Goal: Use online tool/utility: Utilize a website feature to perform a specific function

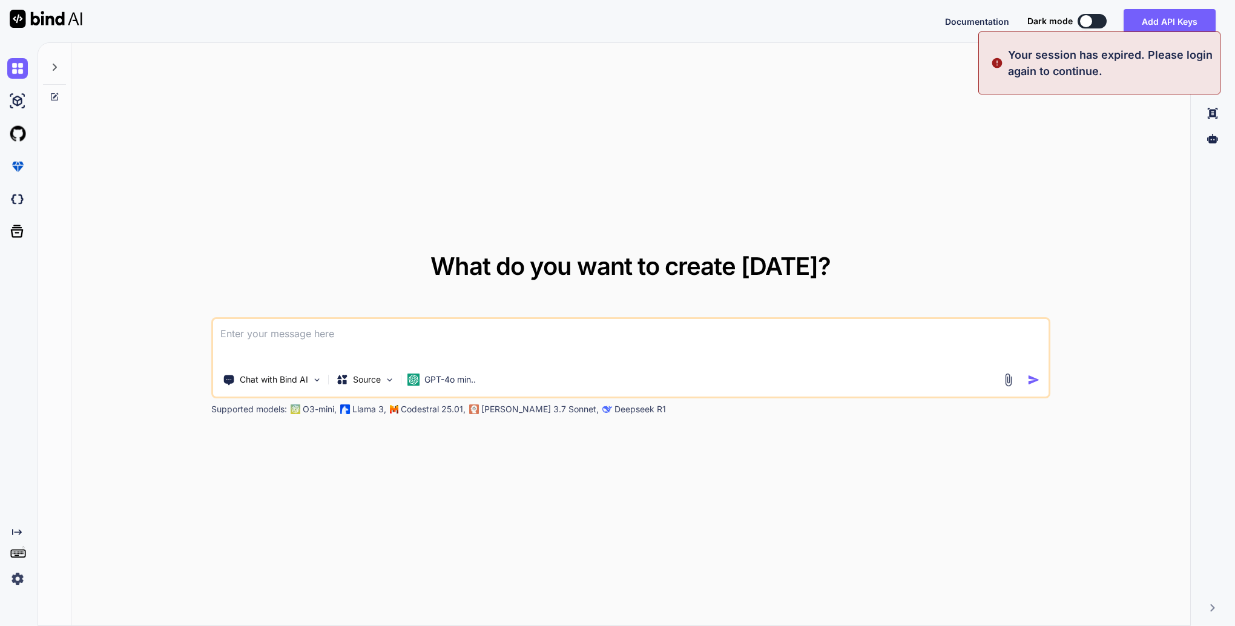
type textarea "x"
click at [1090, 21] on button "Sign in" at bounding box center [1081, 21] width 65 height 24
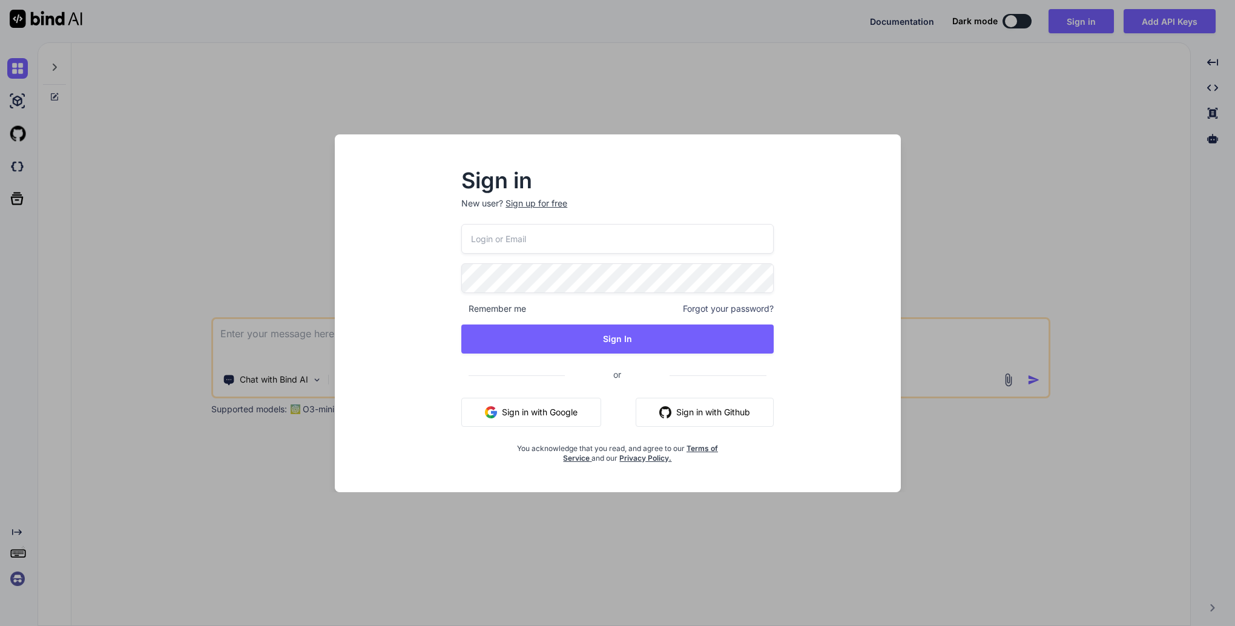
type input "suprunalex@gmail.com"
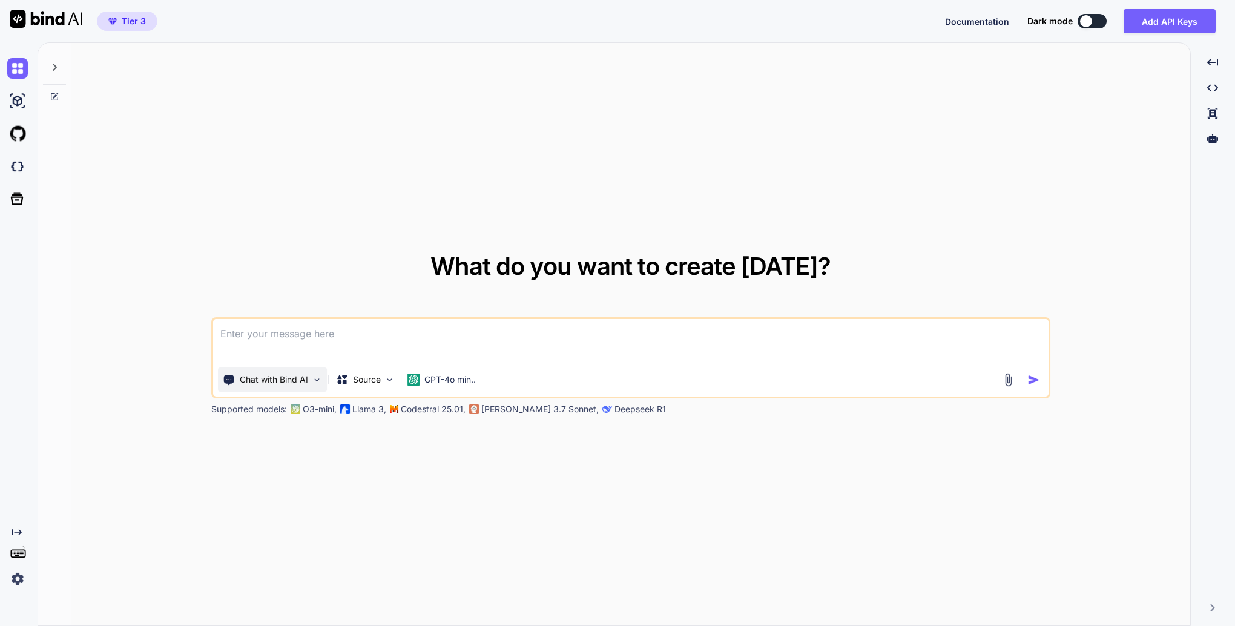
click at [311, 381] on div "Chat with Bind AI" at bounding box center [272, 380] width 109 height 24
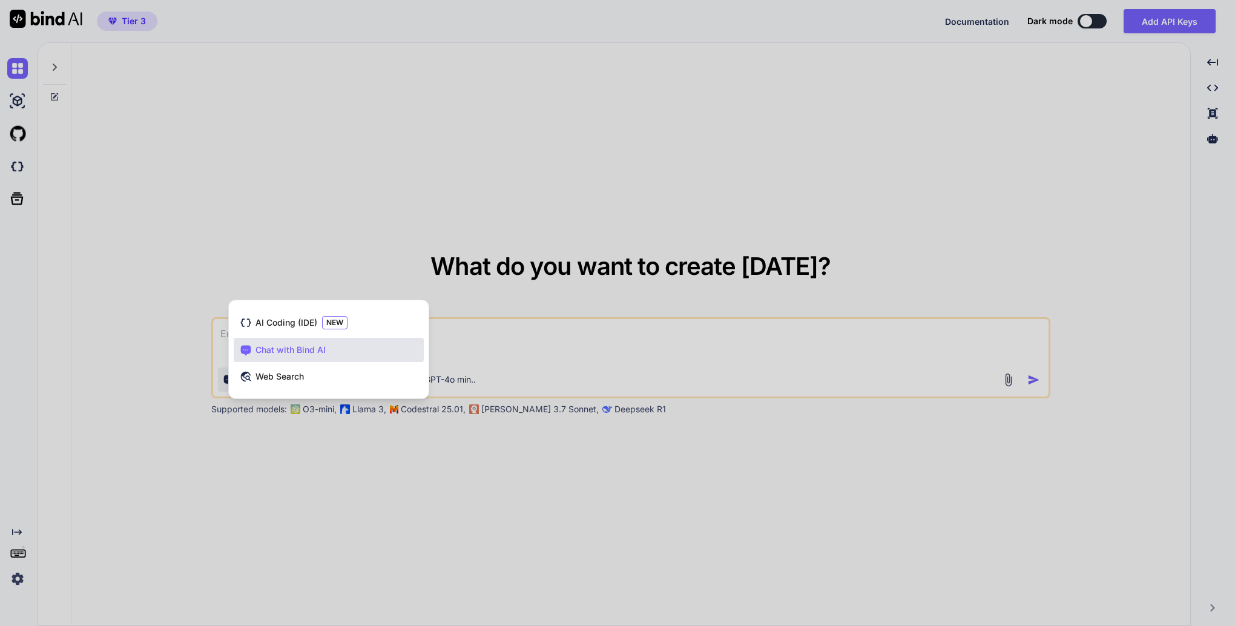
click at [364, 494] on div at bounding box center [617, 313] width 1235 height 626
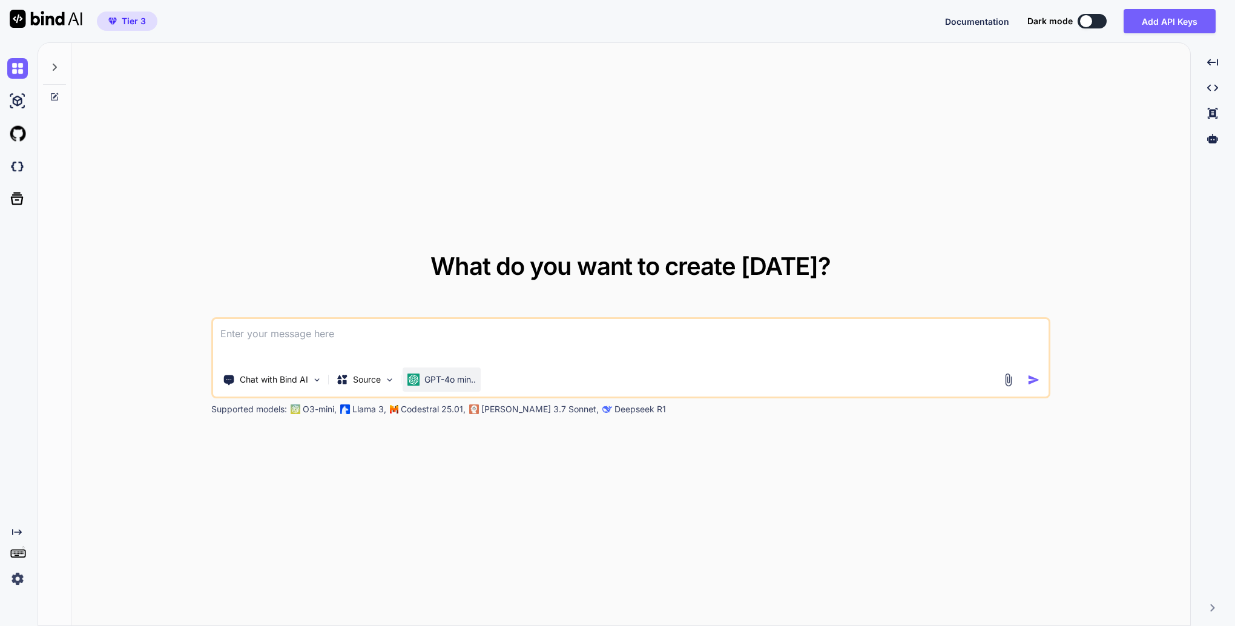
click at [421, 378] on div "GPT-4o min.." at bounding box center [442, 380] width 68 height 12
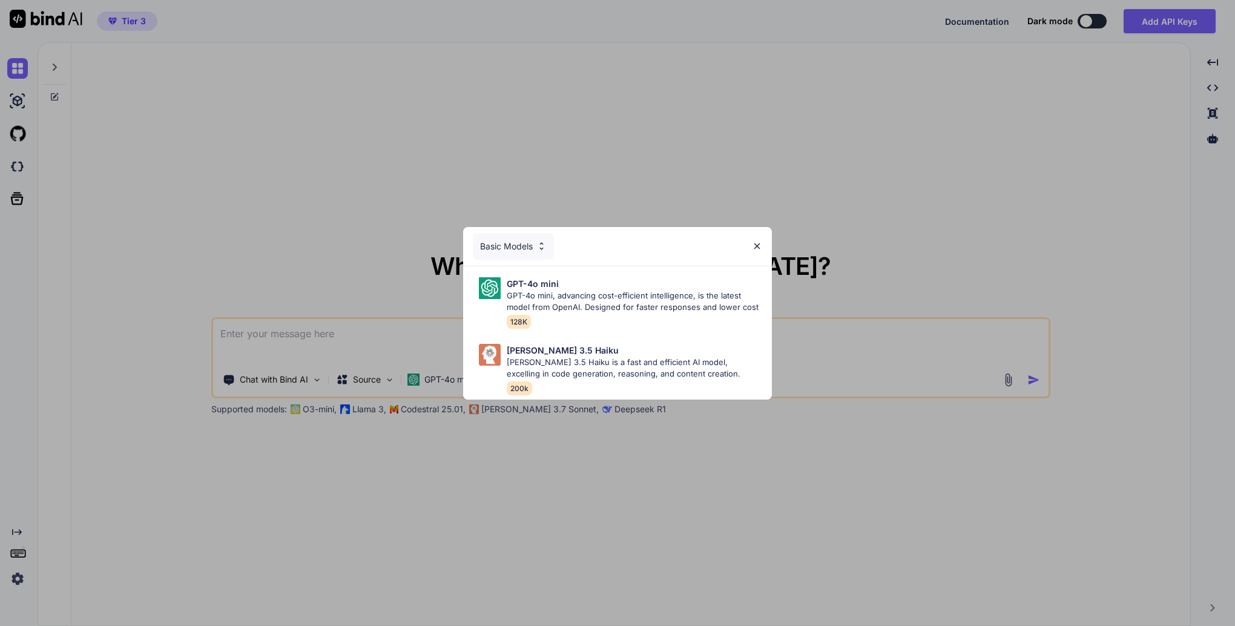
click at [522, 236] on div "Basic Models" at bounding box center [513, 246] width 81 height 27
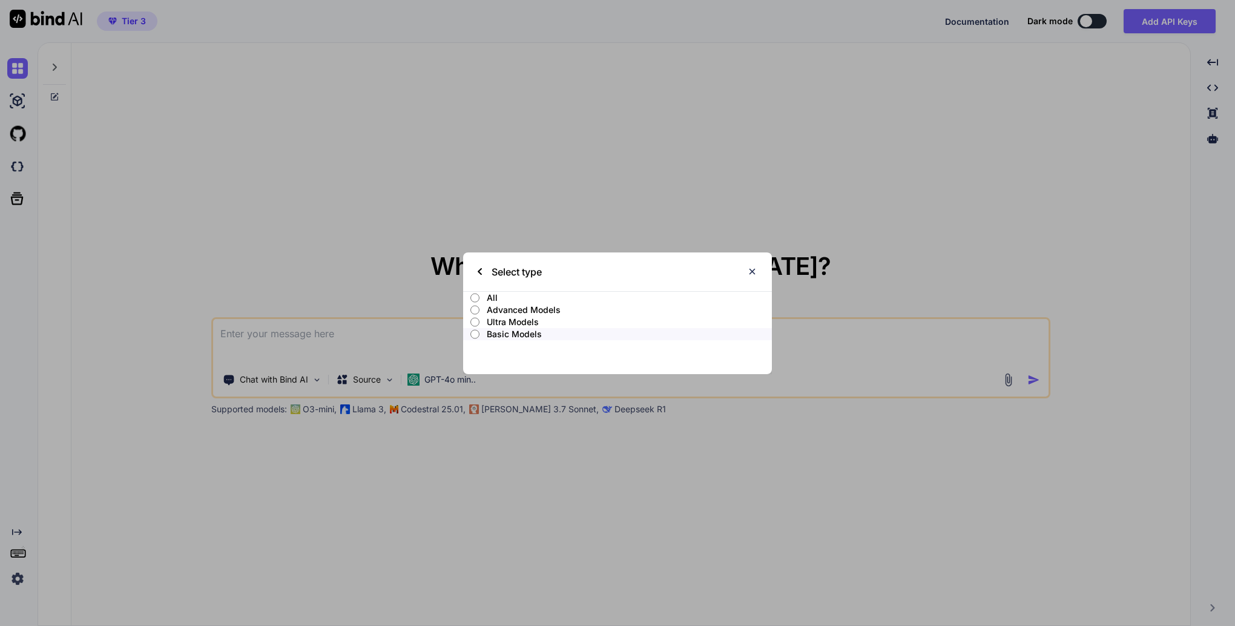
click at [489, 318] on p "Ultra Models" at bounding box center [629, 322] width 285 height 12
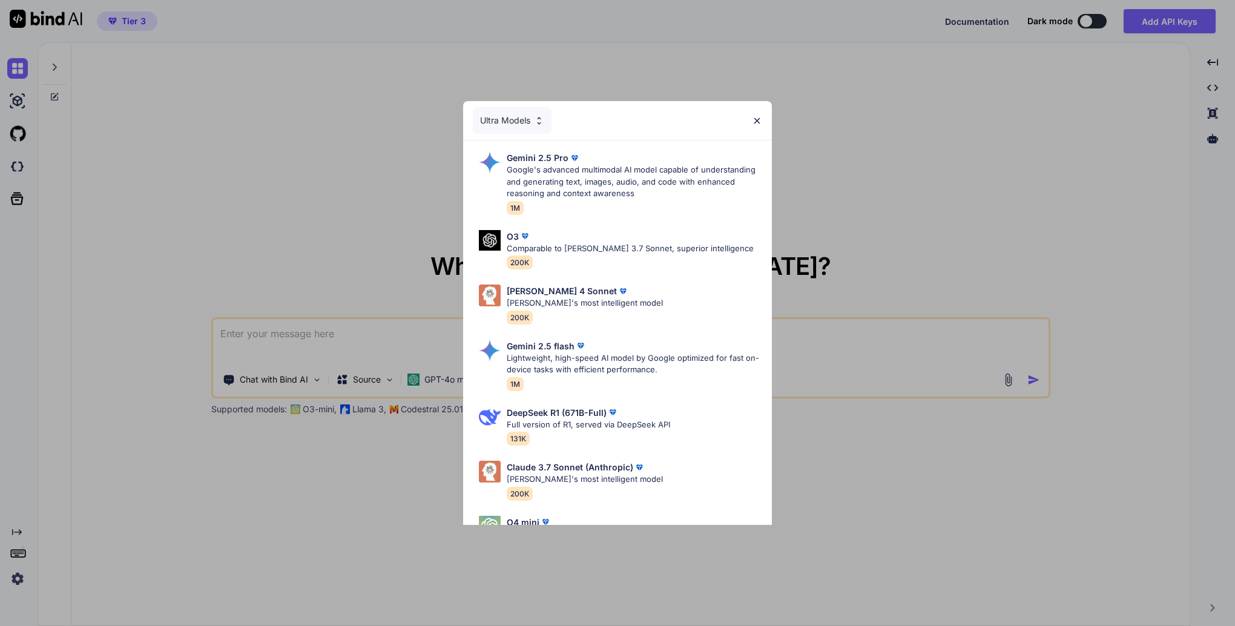
click at [532, 119] on div "Ultra Models" at bounding box center [512, 120] width 79 height 27
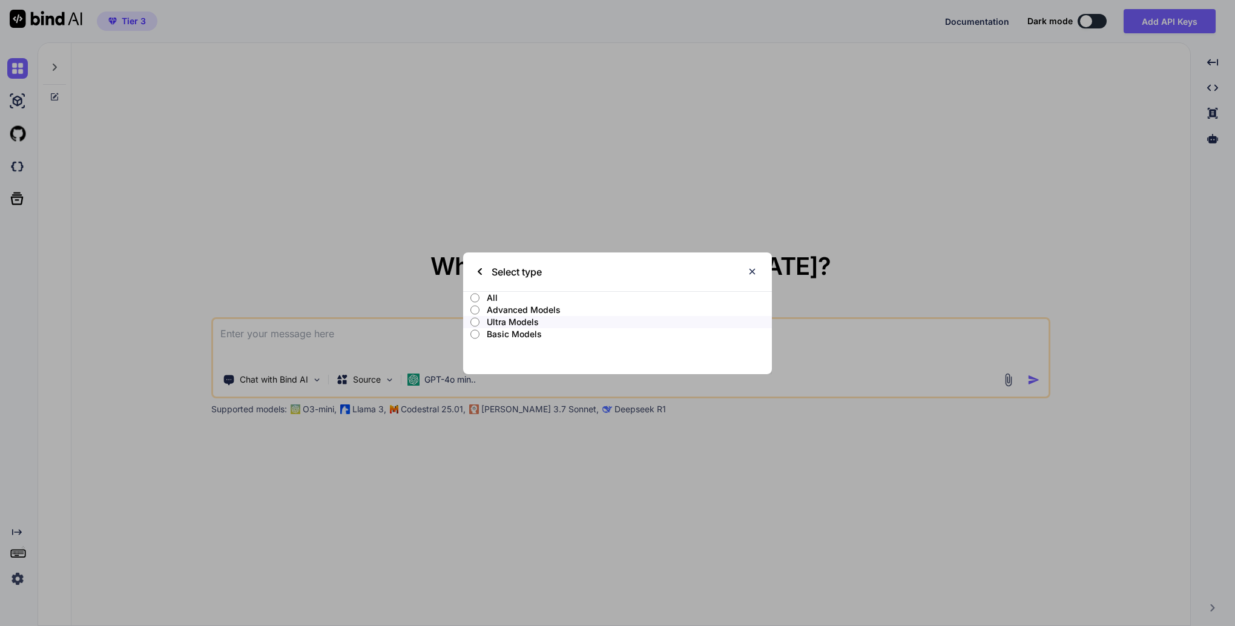
click at [504, 309] on p "Advanced Models" at bounding box center [629, 310] width 285 height 12
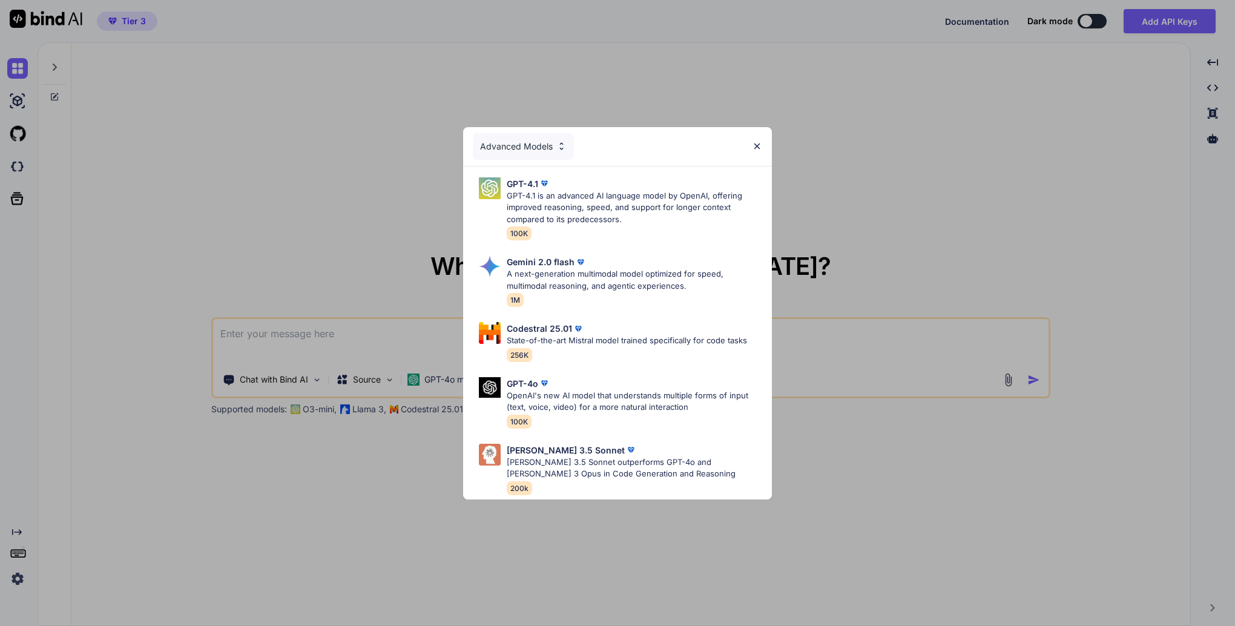
click at [549, 139] on div "Advanced Models" at bounding box center [523, 146] width 101 height 27
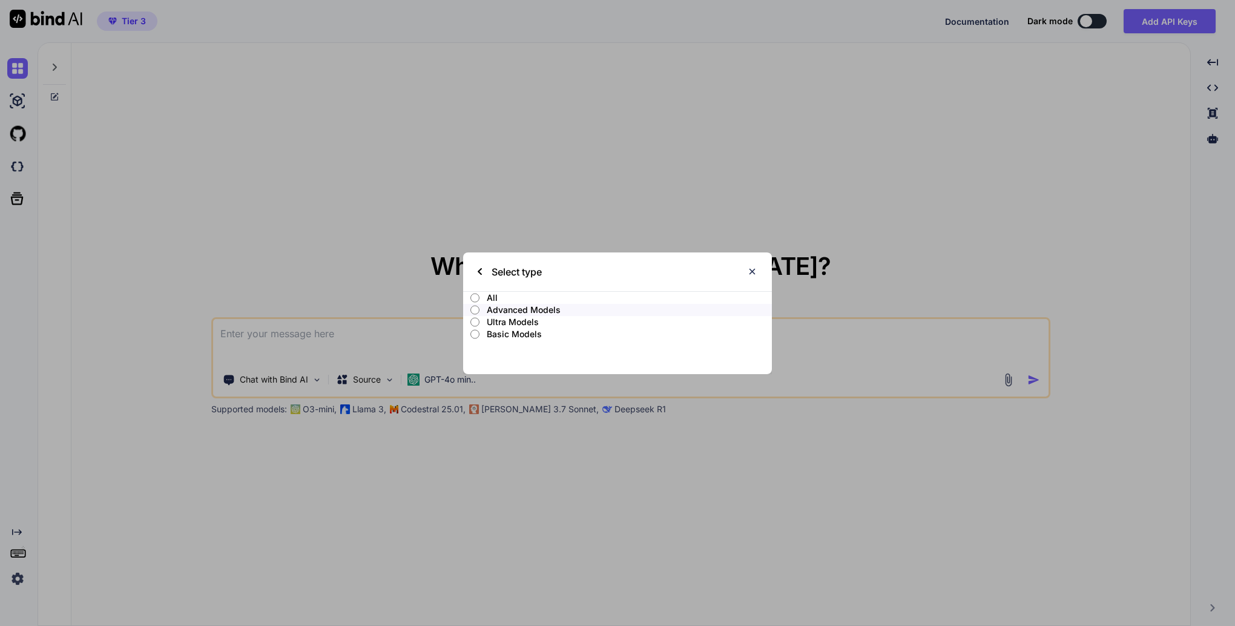
click at [509, 323] on p "Ultra Models" at bounding box center [629, 322] width 285 height 12
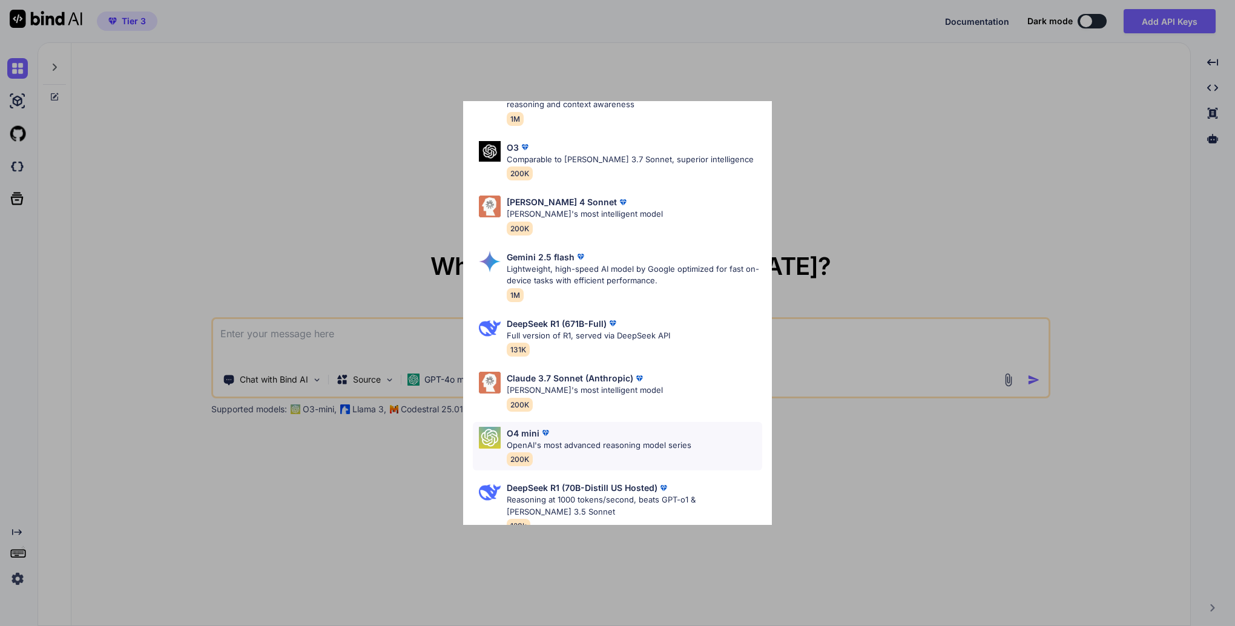
scroll to position [110, 0]
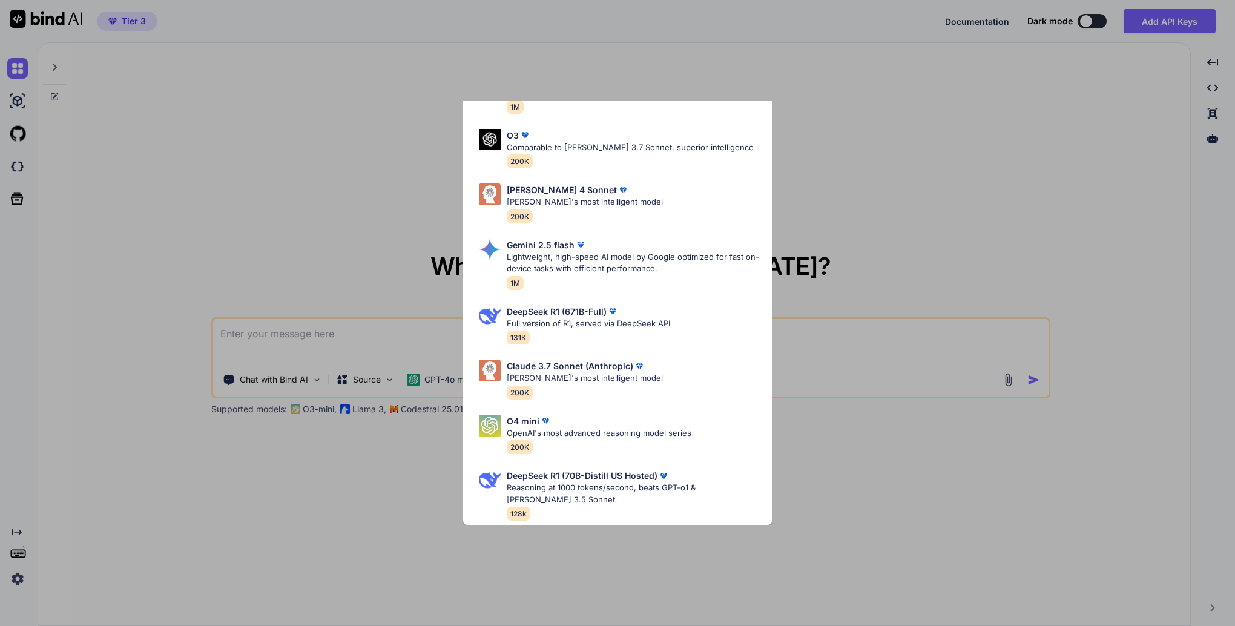
click at [853, 517] on div "Ultra Models Gemini 2.5 Pro Google's advanced multimodal AI model capable of un…" at bounding box center [617, 313] width 1235 height 626
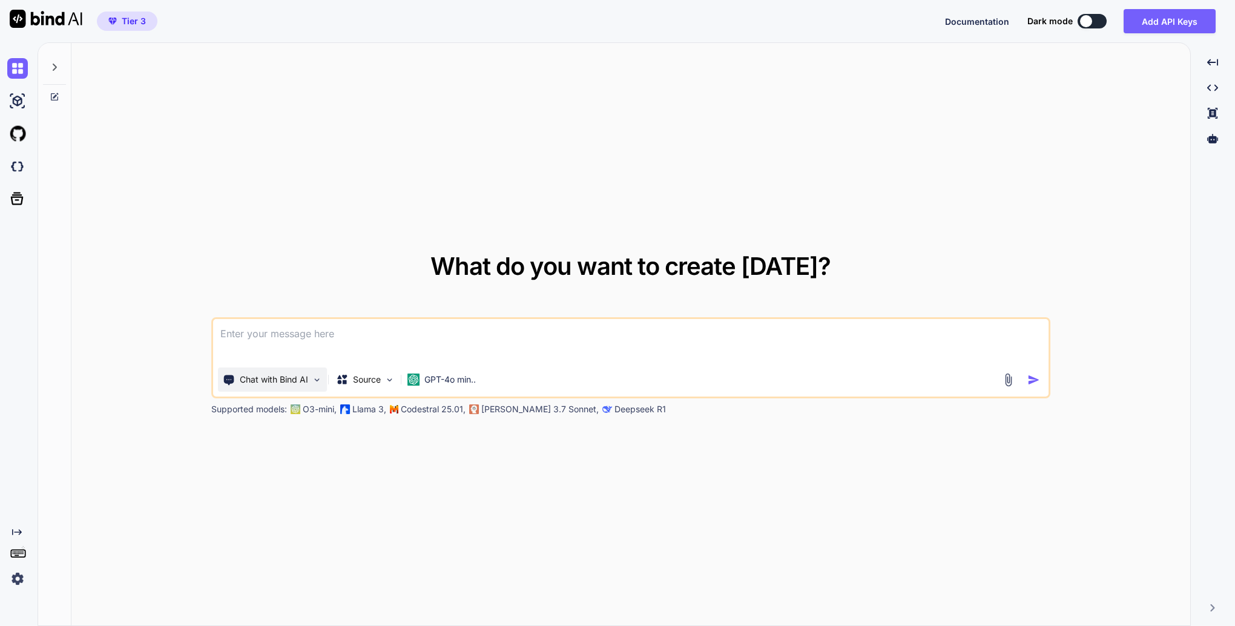
click at [315, 381] on img at bounding box center [317, 380] width 10 height 10
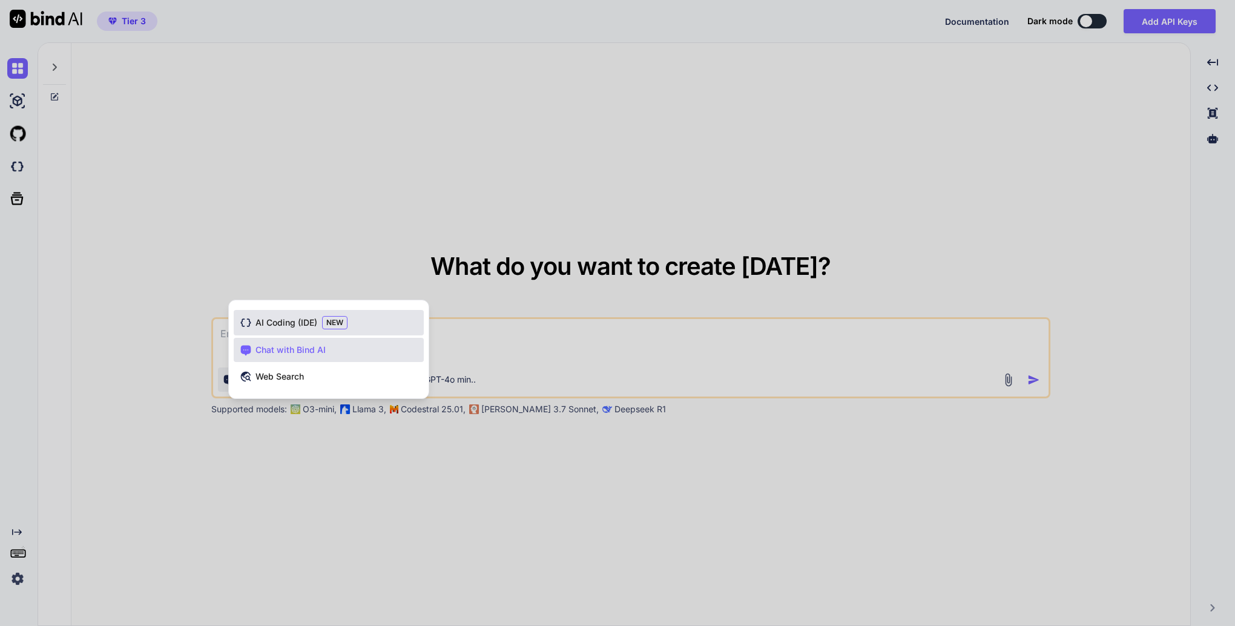
click at [306, 322] on span "AI Coding (IDE)" at bounding box center [287, 323] width 62 height 12
type textarea "x"
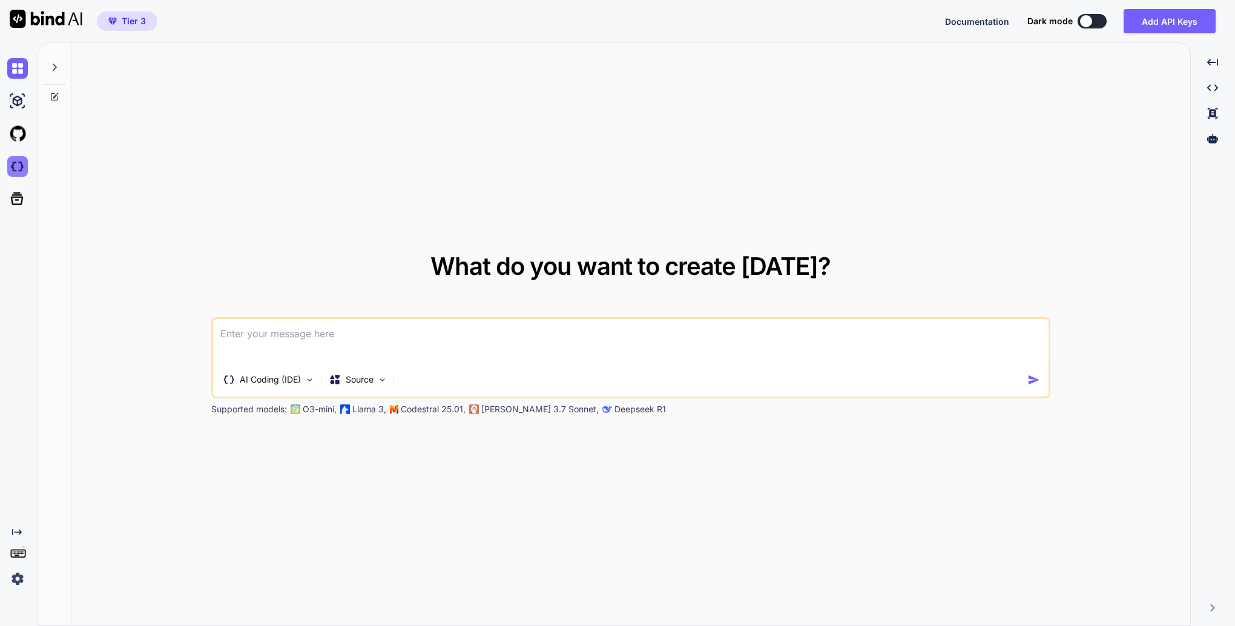
click at [22, 171] on img at bounding box center [17, 166] width 21 height 21
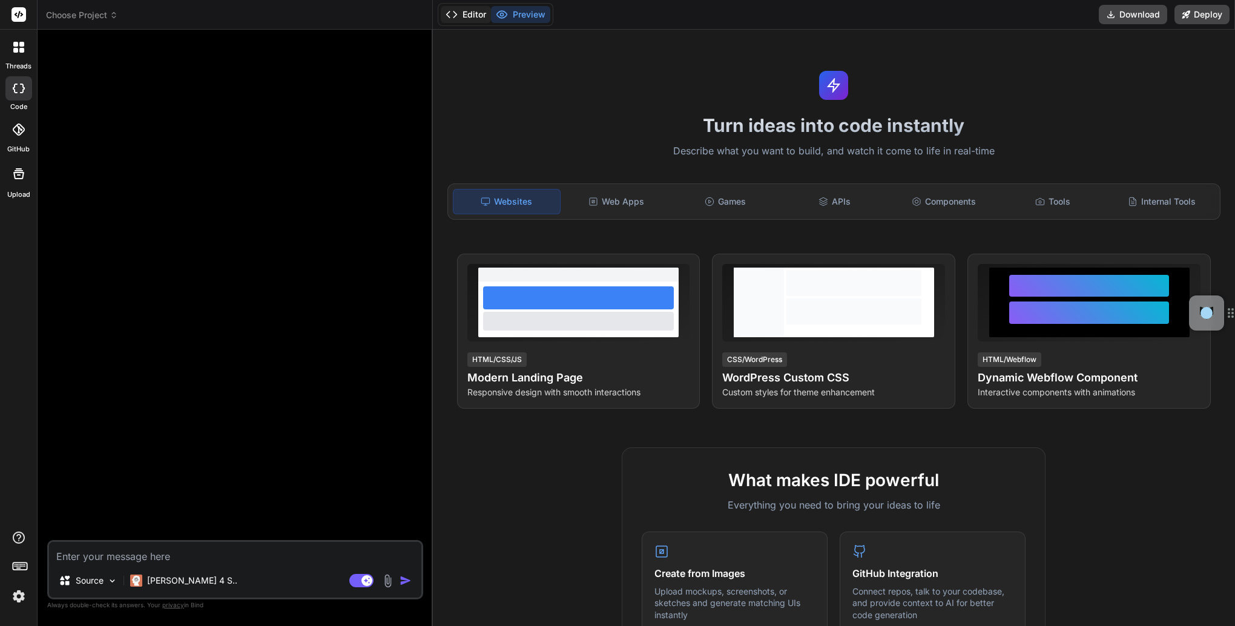
click at [460, 18] on button "Editor" at bounding box center [466, 14] width 50 height 17
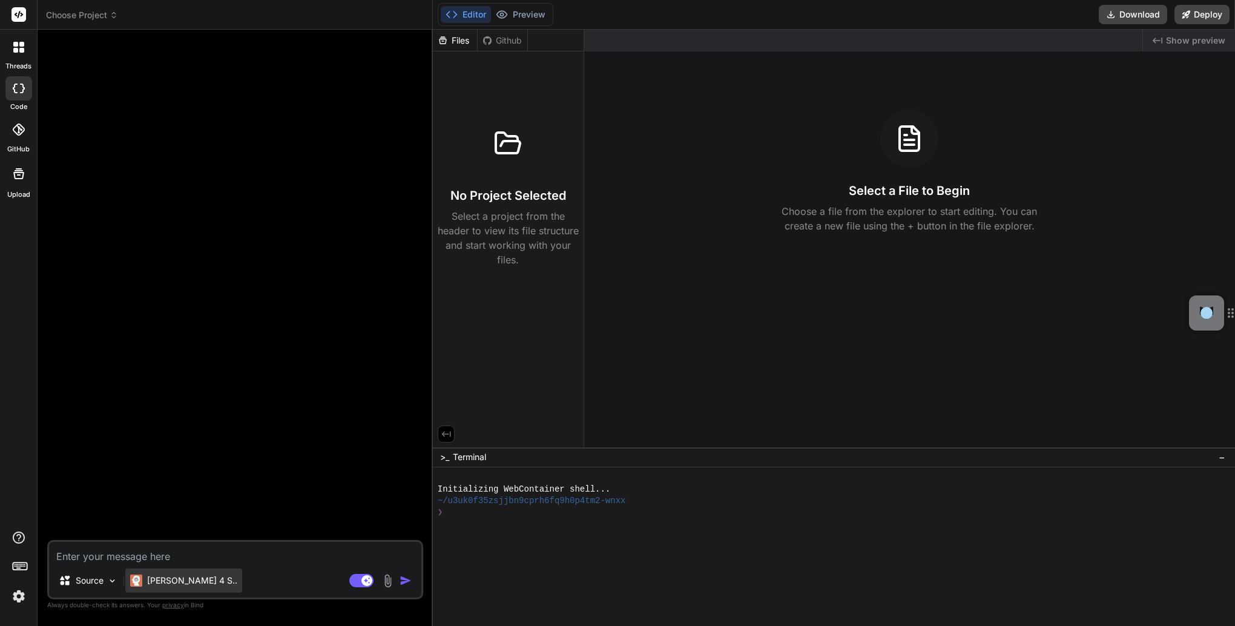
click at [185, 580] on p "Claude 4 S.." at bounding box center [192, 581] width 90 height 12
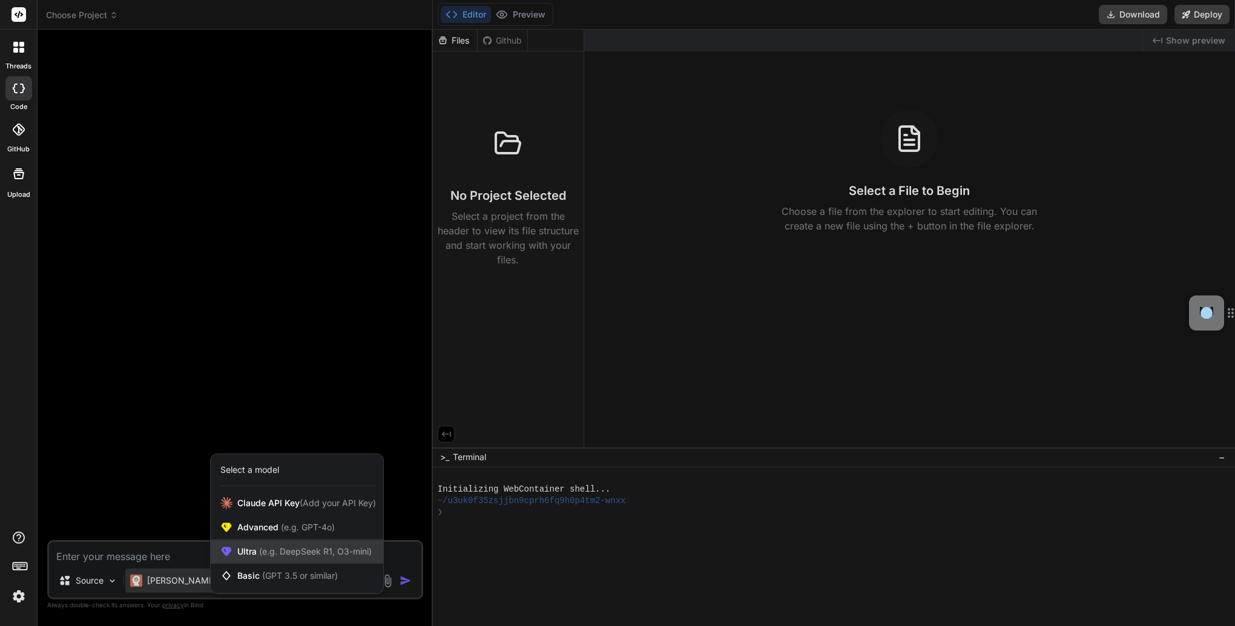
click at [310, 556] on span "(e.g. DeepSeek R1, O3-mini)" at bounding box center [314, 551] width 115 height 10
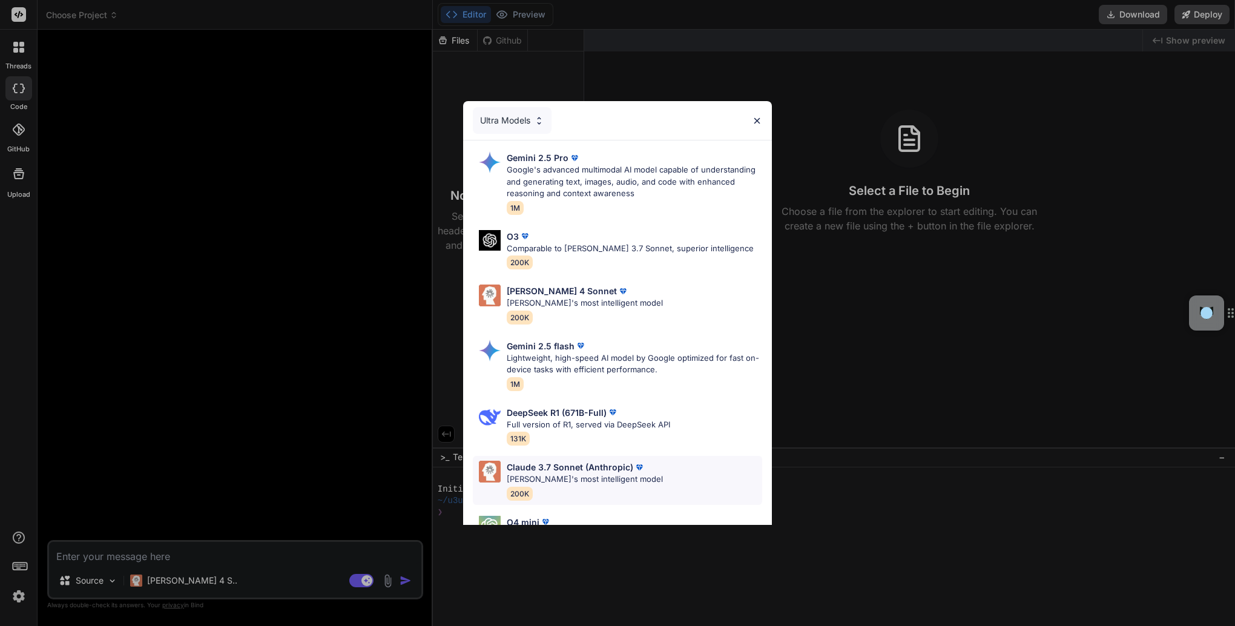
click at [581, 476] on p "[PERSON_NAME]'s most intelligent model" at bounding box center [585, 480] width 156 height 12
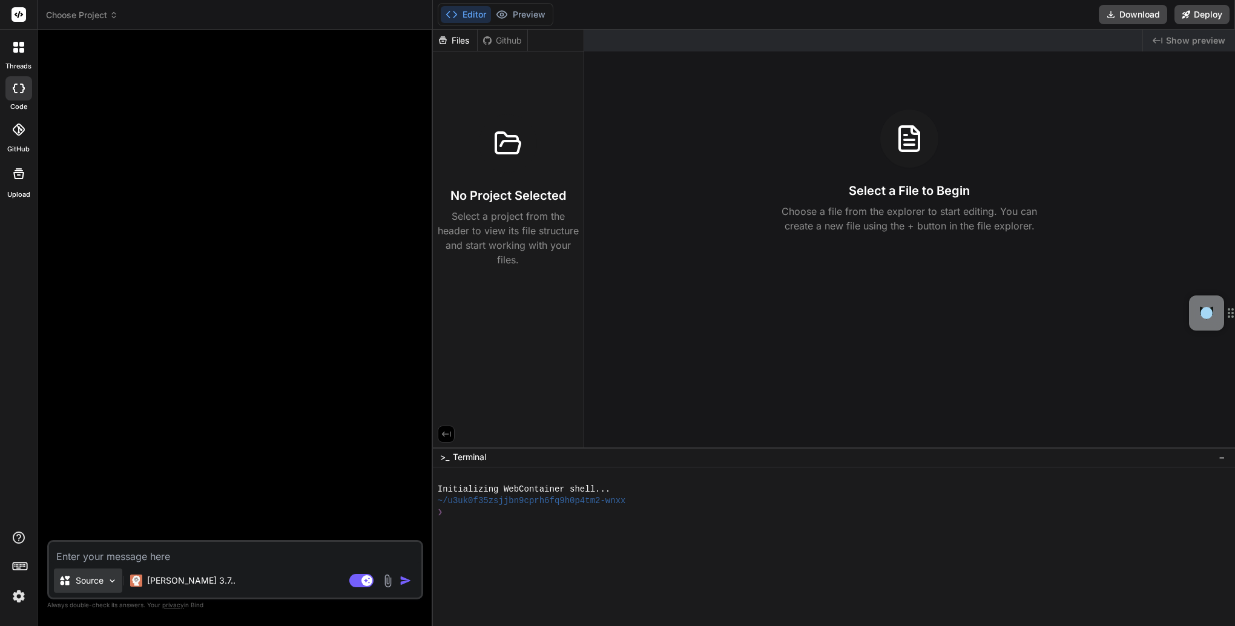
click at [109, 584] on img at bounding box center [112, 581] width 10 height 10
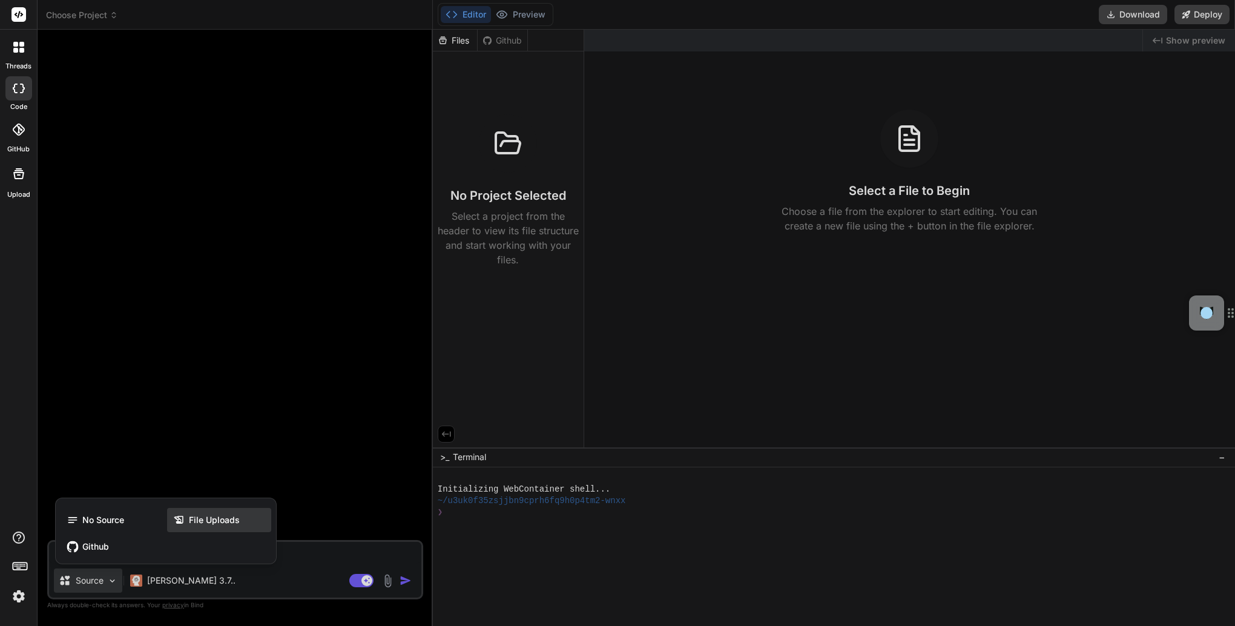
click at [222, 522] on span "File Uploads" at bounding box center [214, 520] width 51 height 12
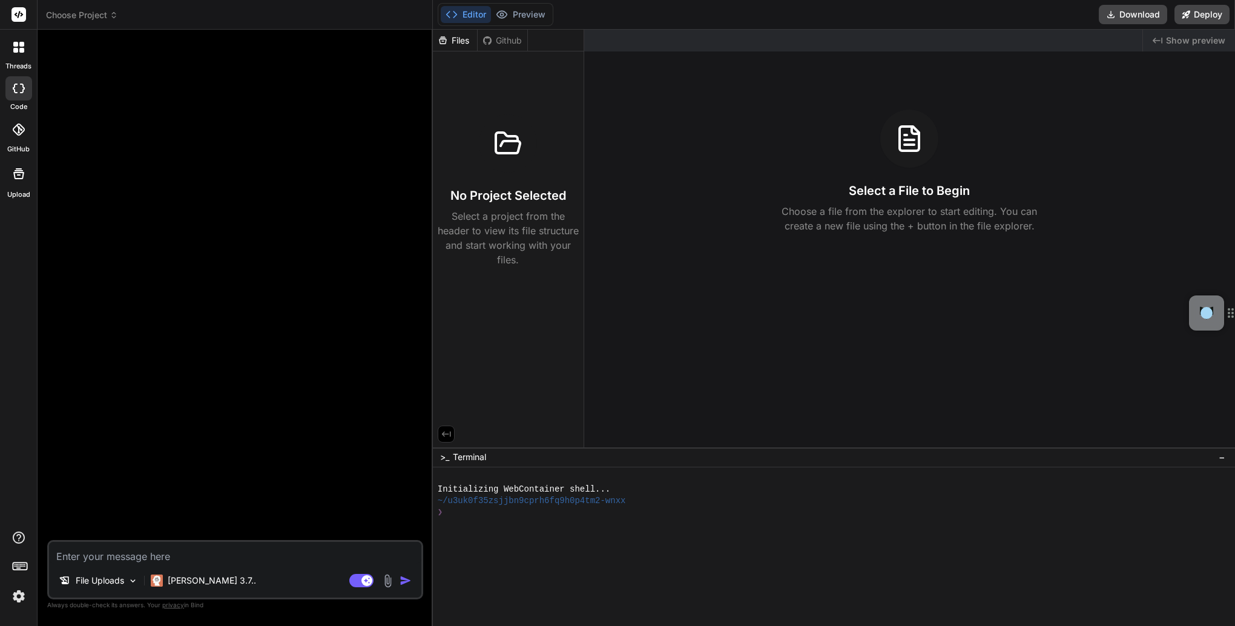
click at [388, 587] on img at bounding box center [388, 581] width 14 height 14
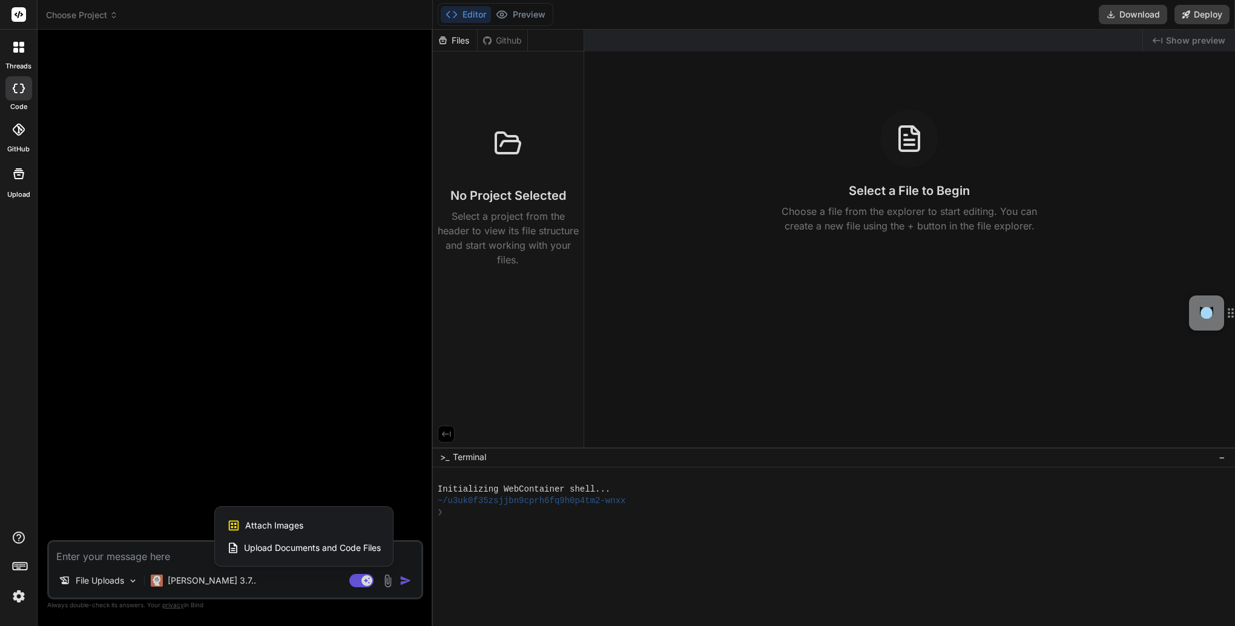
click at [371, 549] on span "Upload Documents and Code Files" at bounding box center [312, 548] width 137 height 12
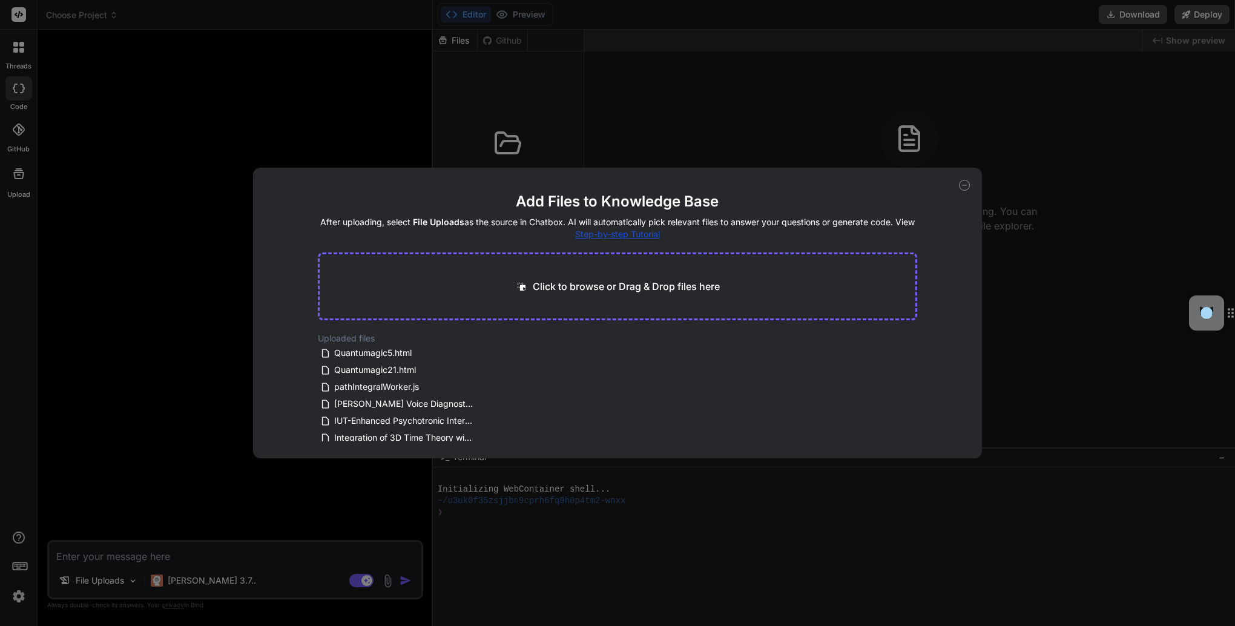
click at [965, 185] on icon at bounding box center [965, 185] width 4 height 0
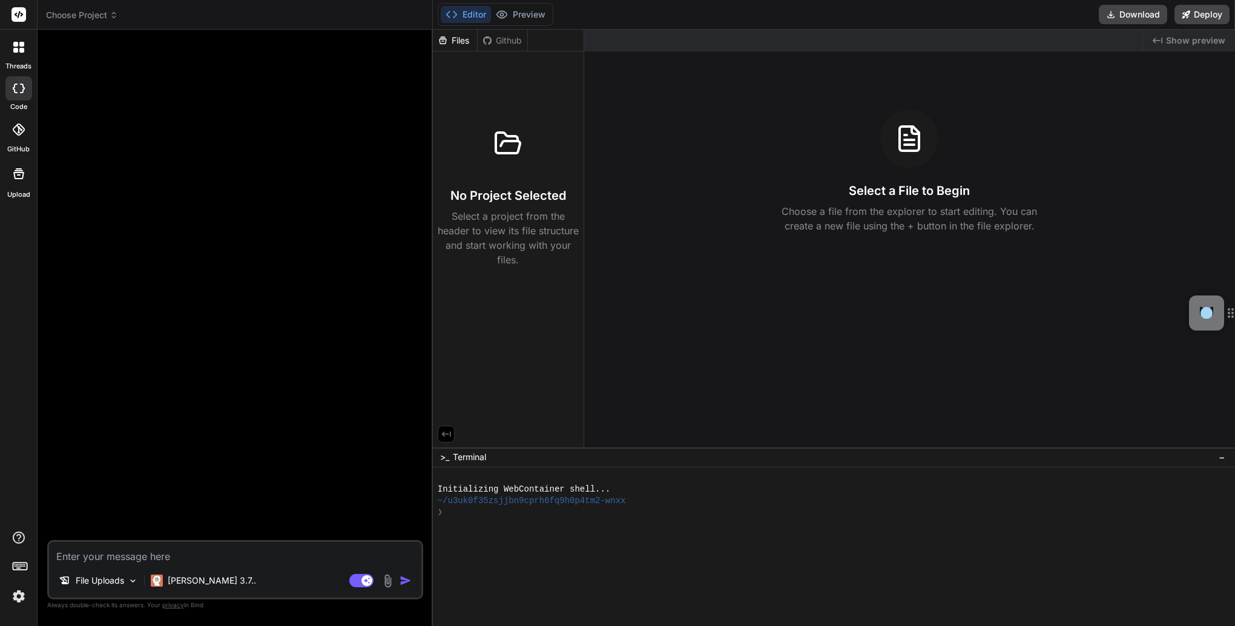
click at [12, 53] on div at bounding box center [18, 47] width 25 height 25
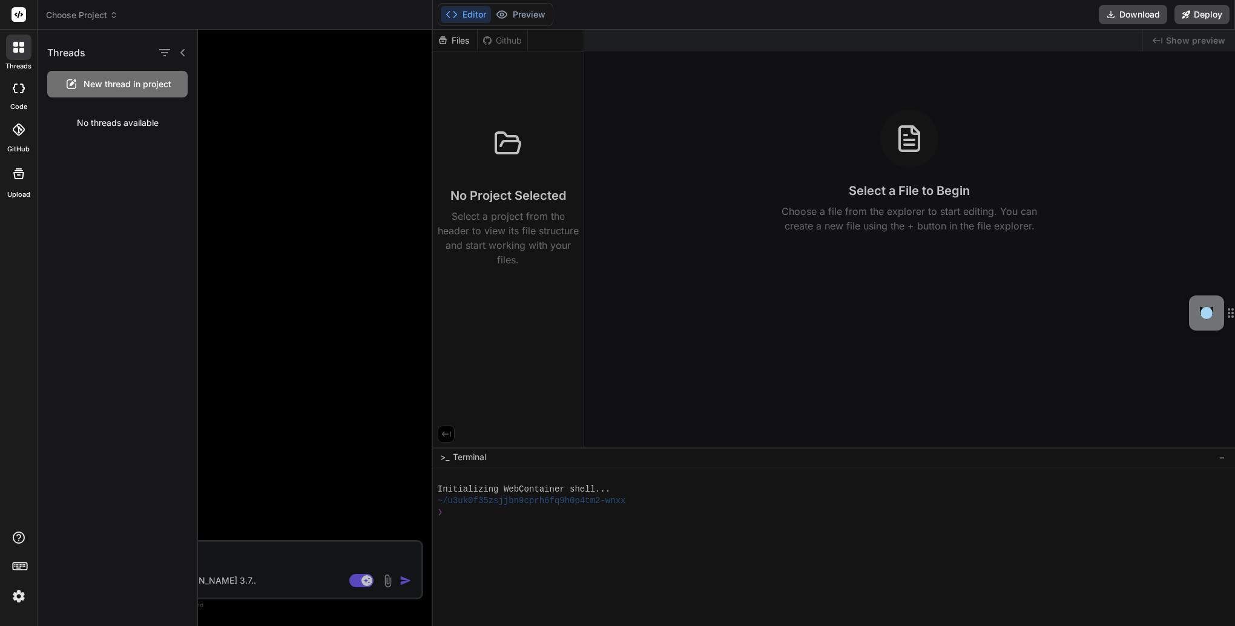
click at [12, 53] on div at bounding box center [18, 47] width 25 height 25
click at [20, 178] on icon at bounding box center [18, 173] width 11 height 11
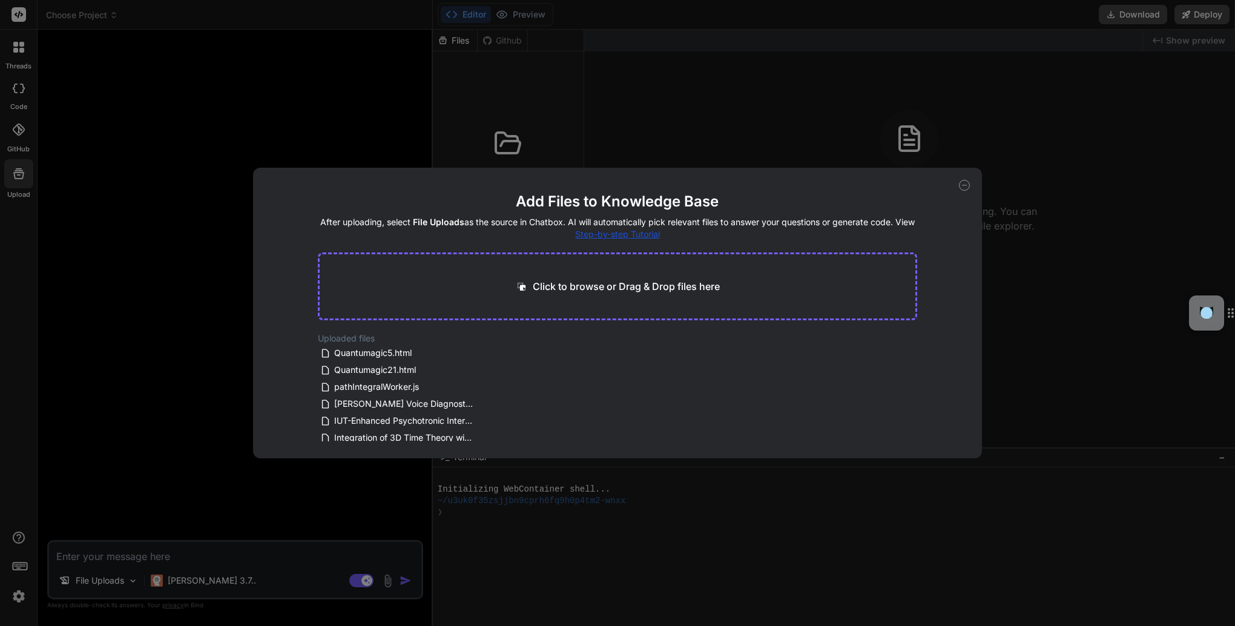
click at [962, 185] on icon at bounding box center [964, 185] width 11 height 11
type textarea "x"
